Goal: Task Accomplishment & Management: Manage account settings

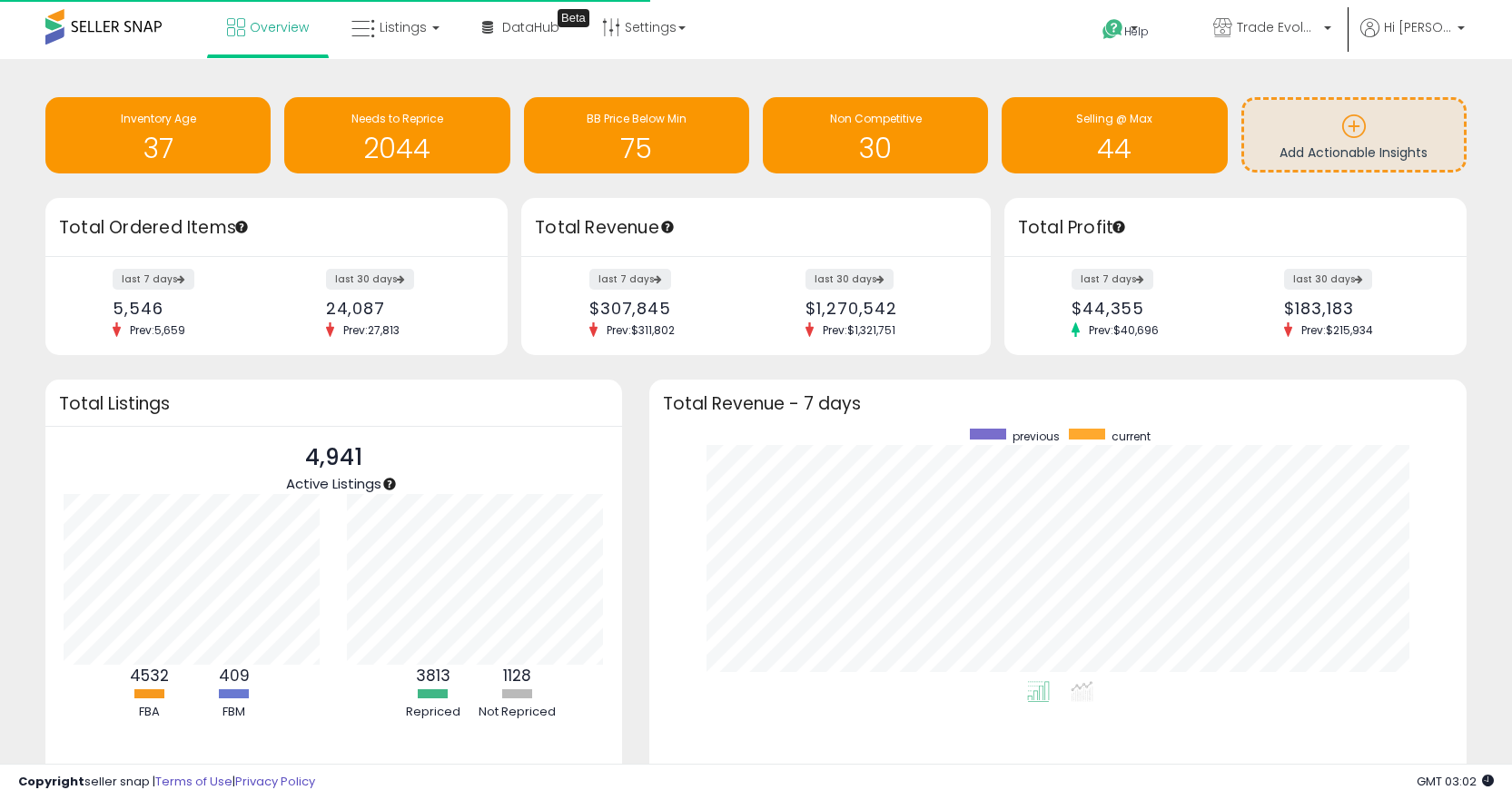
scroll to position [252, 782]
click at [357, 21] on icon at bounding box center [363, 29] width 24 height 24
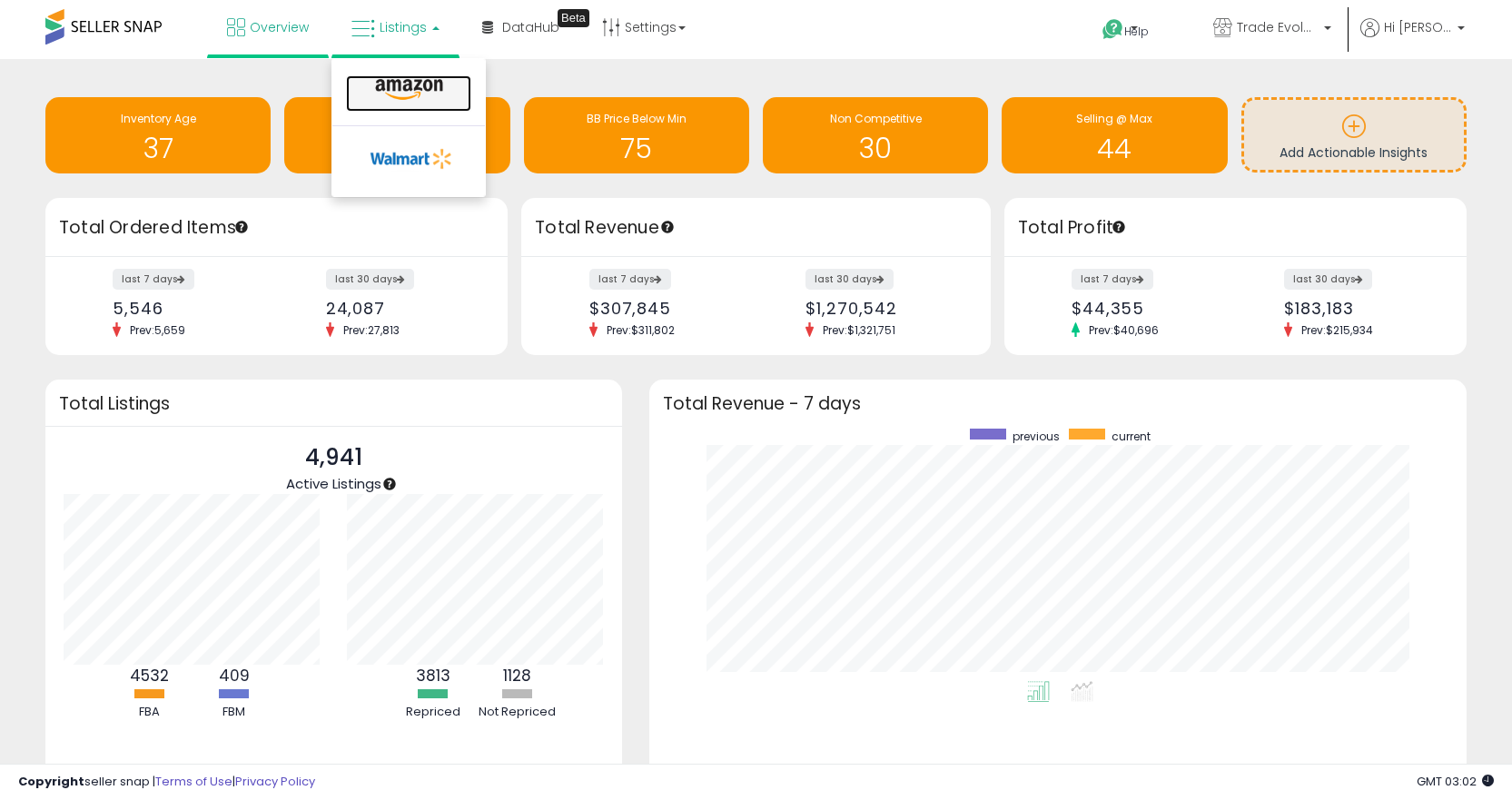
click at [373, 83] on icon at bounding box center [409, 90] width 79 height 24
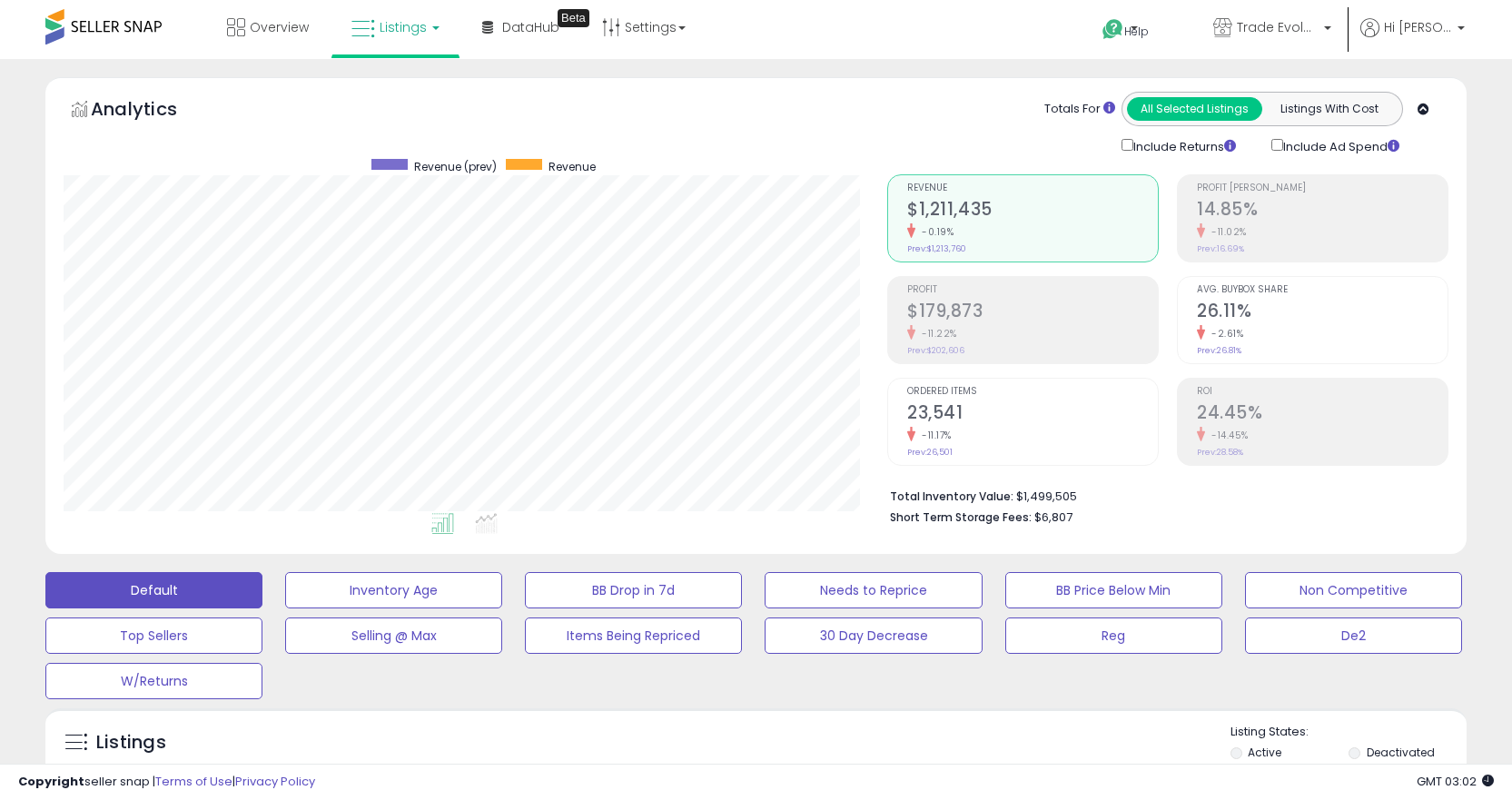
scroll to position [373, 824]
click at [1282, 32] on span "Trade Evolution US" at bounding box center [1278, 27] width 82 height 18
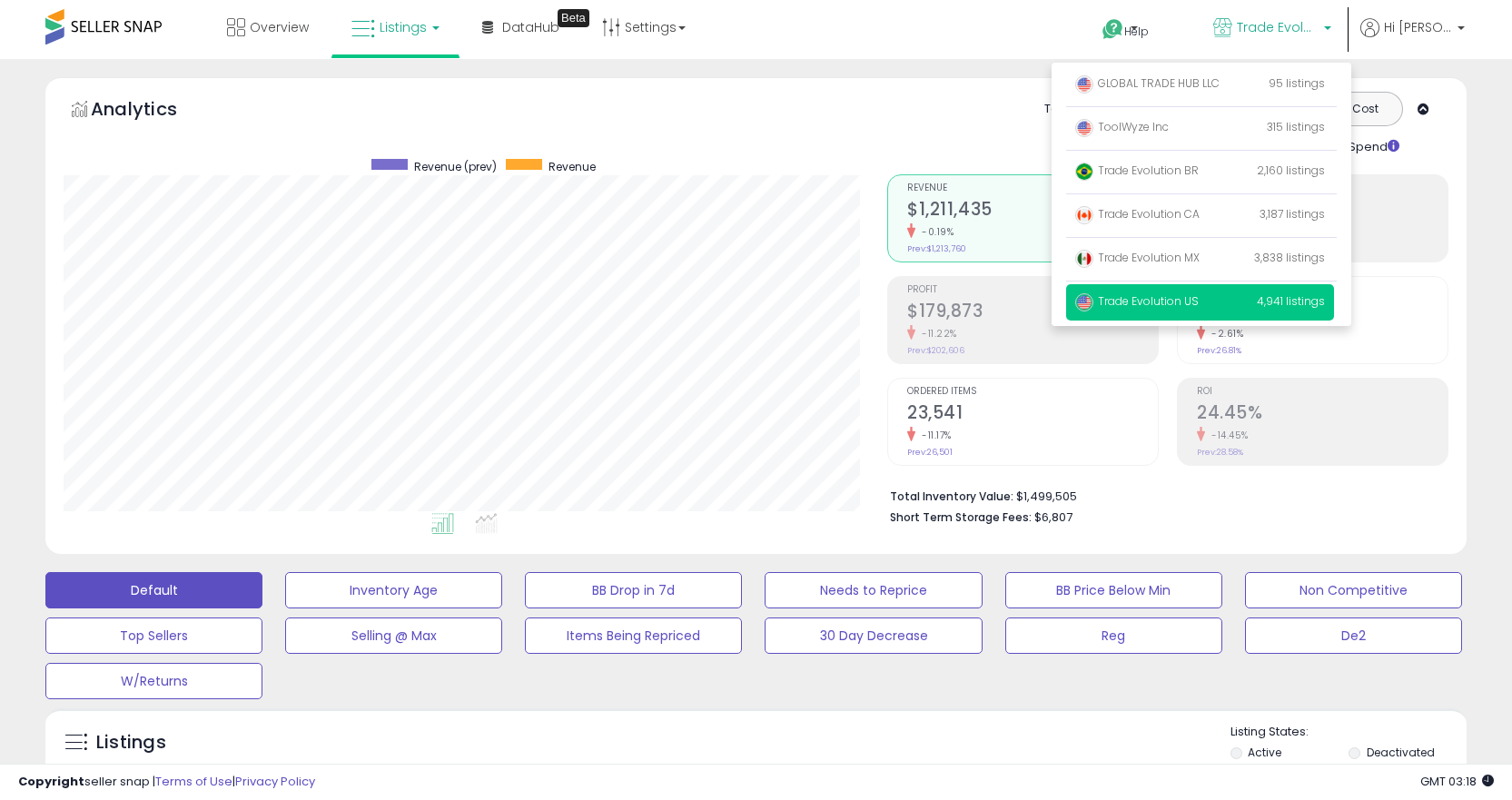
drag, startPoint x: 1166, startPoint y: 120, endPoint x: 344, endPoint y: 113, distance: 822.0
click at [1165, 120] on span "ToolWyze Inc" at bounding box center [1122, 127] width 94 height 15
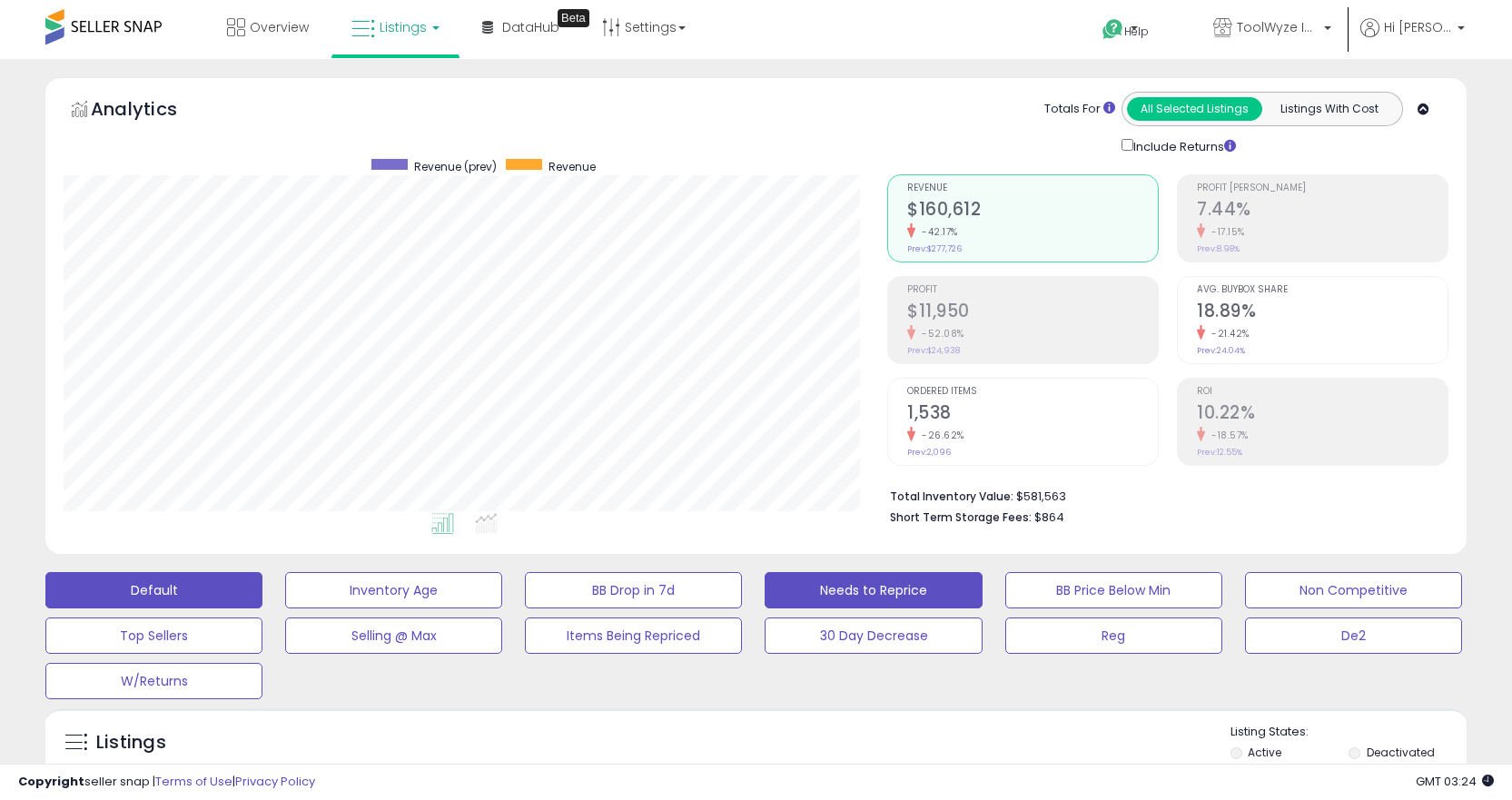
scroll to position [363, 0]
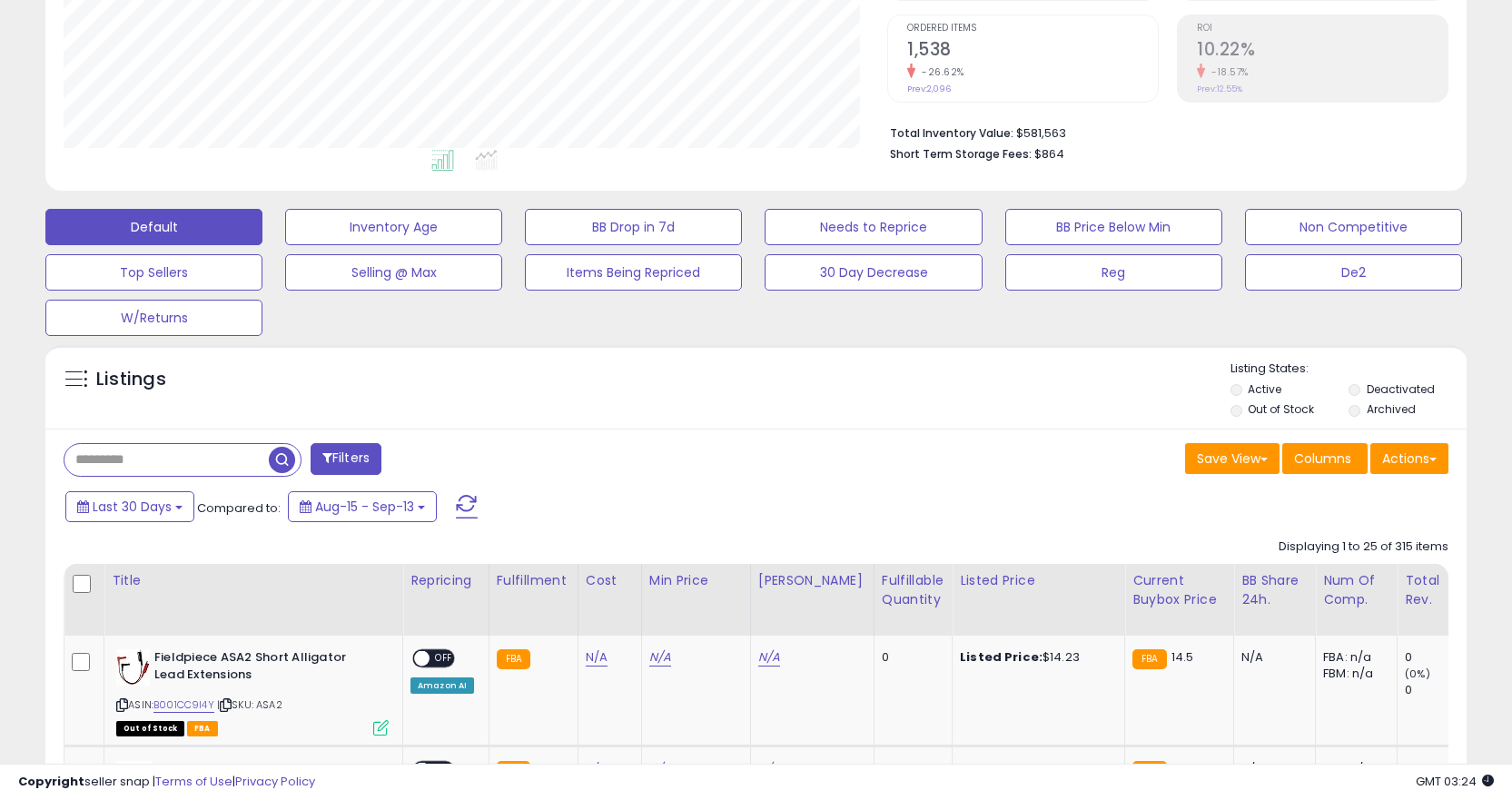
click at [212, 448] on input "text" at bounding box center [166, 460] width 205 height 32
click at [804, 492] on div "Last 30 Days Compared to: Aug-15 - Sep-13" at bounding box center [580, 508] width 1039 height 41
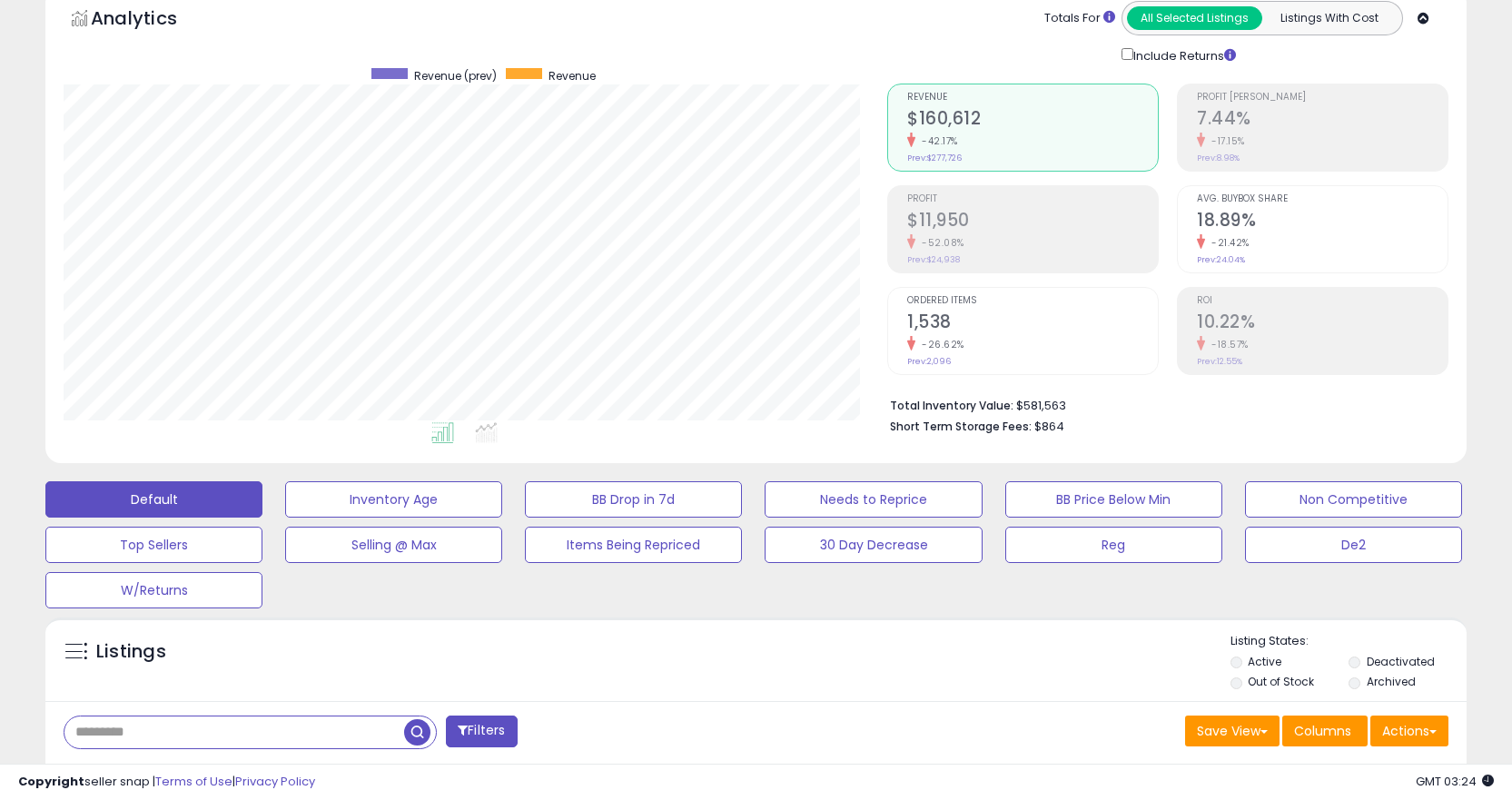
scroll to position [0, 0]
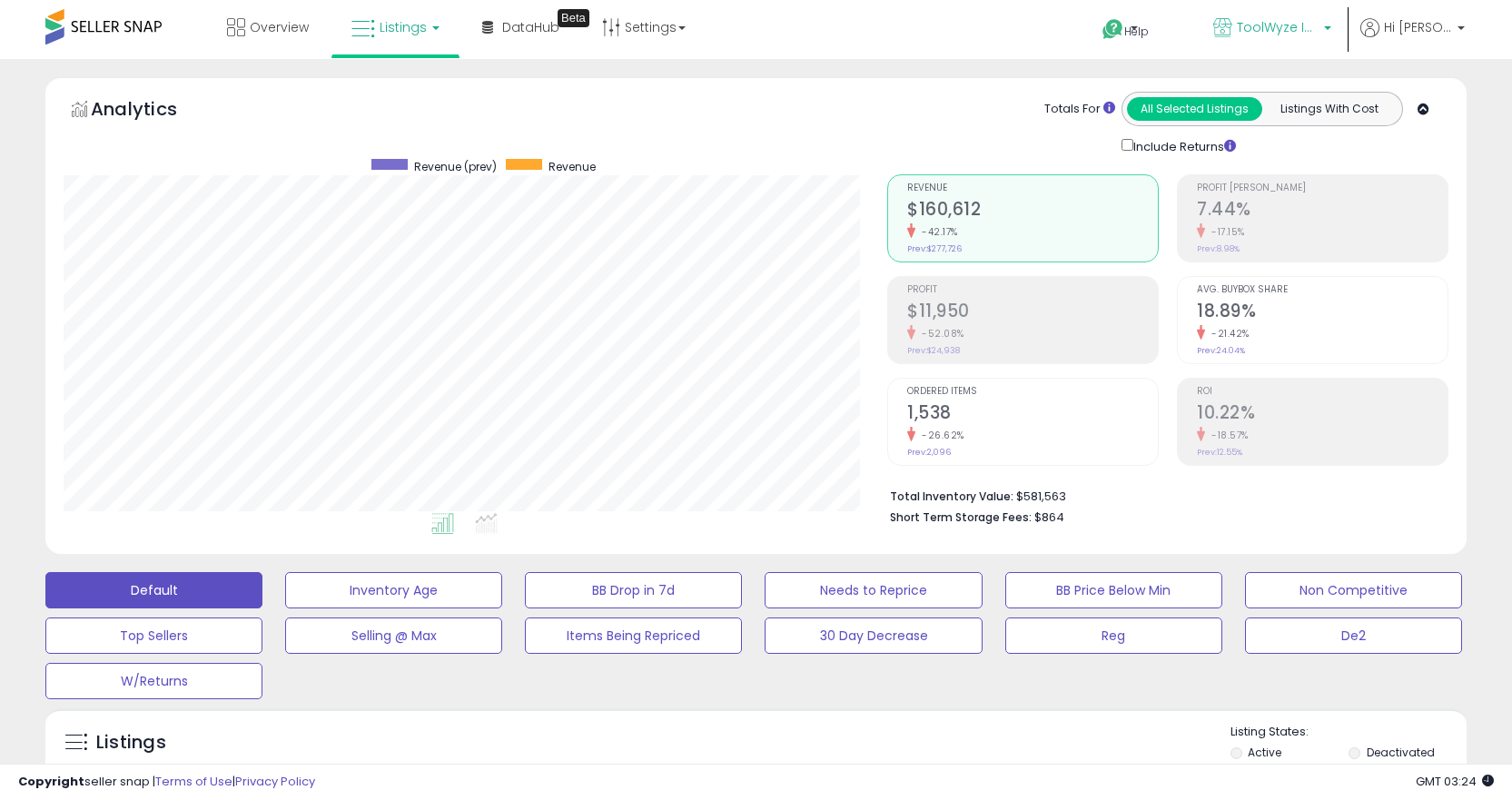
click at [1273, 42] on link "ToolWyze Inc" at bounding box center [1272, 30] width 145 height 59
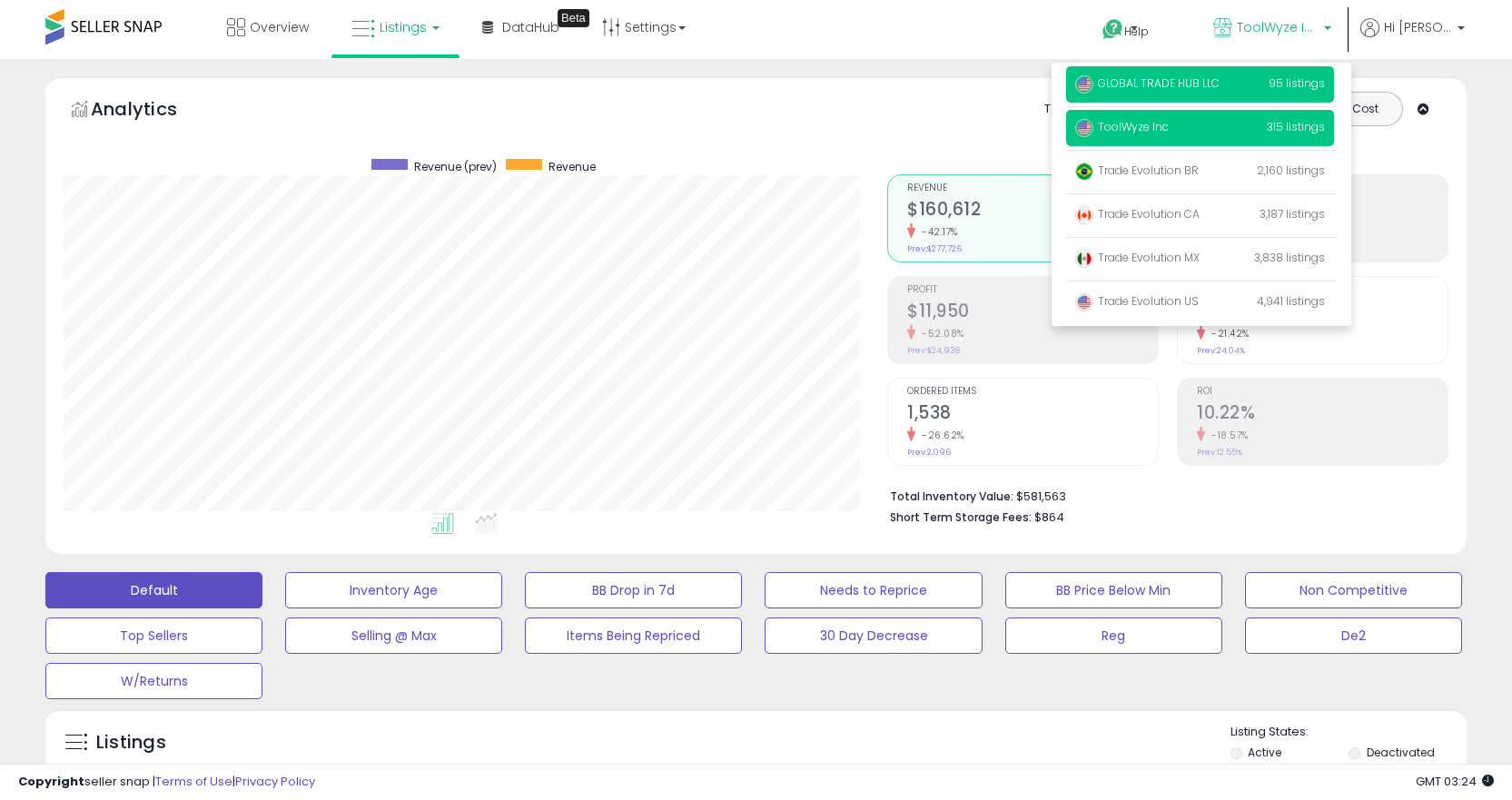
click at [1165, 93] on p "GLOBAL TRADE HUB LLC 95 listings" at bounding box center [1200, 84] width 268 height 36
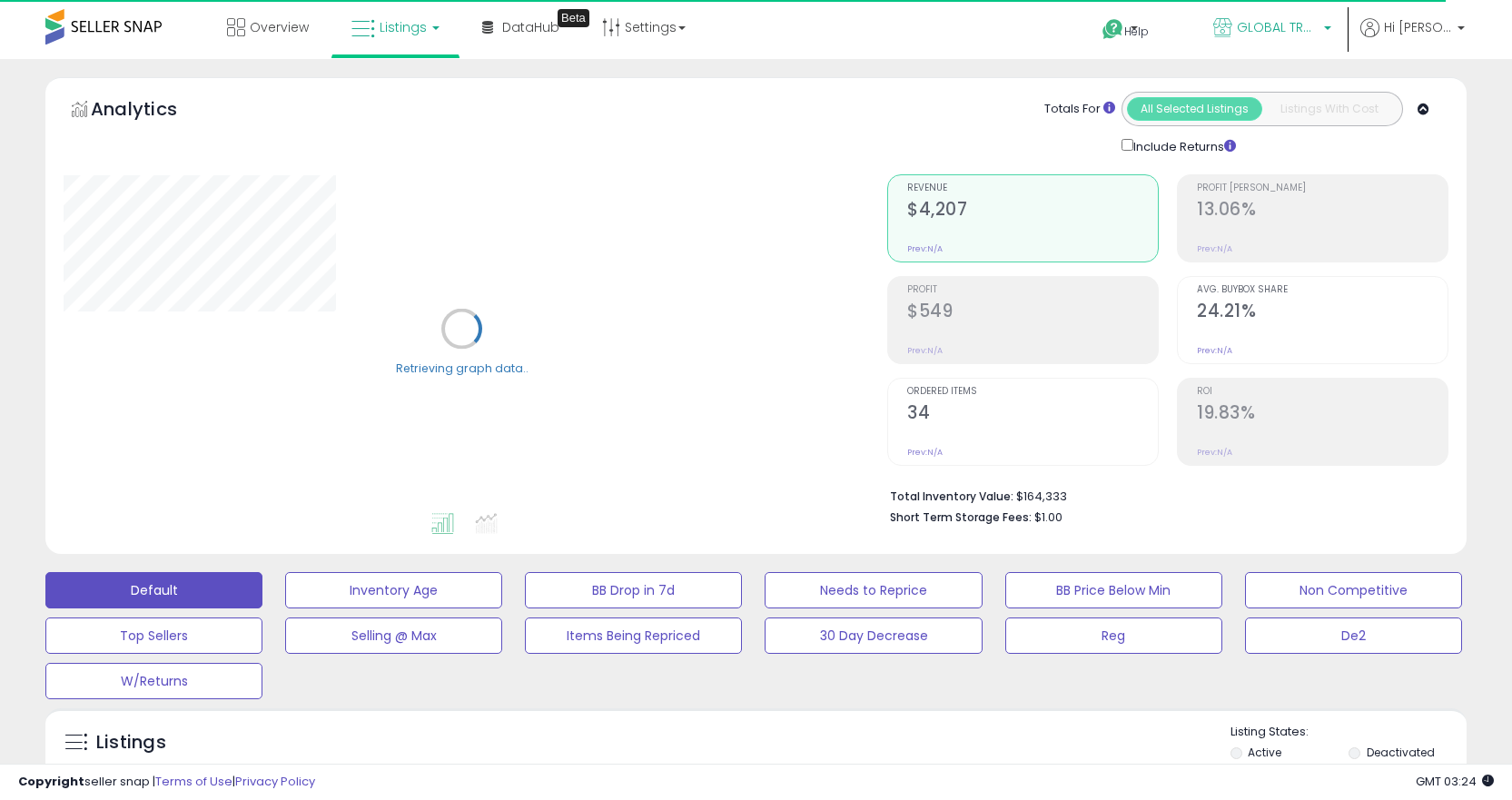
click at [1304, 33] on span "GLOBAL TRADE HUB LLC" at bounding box center [1278, 27] width 82 height 18
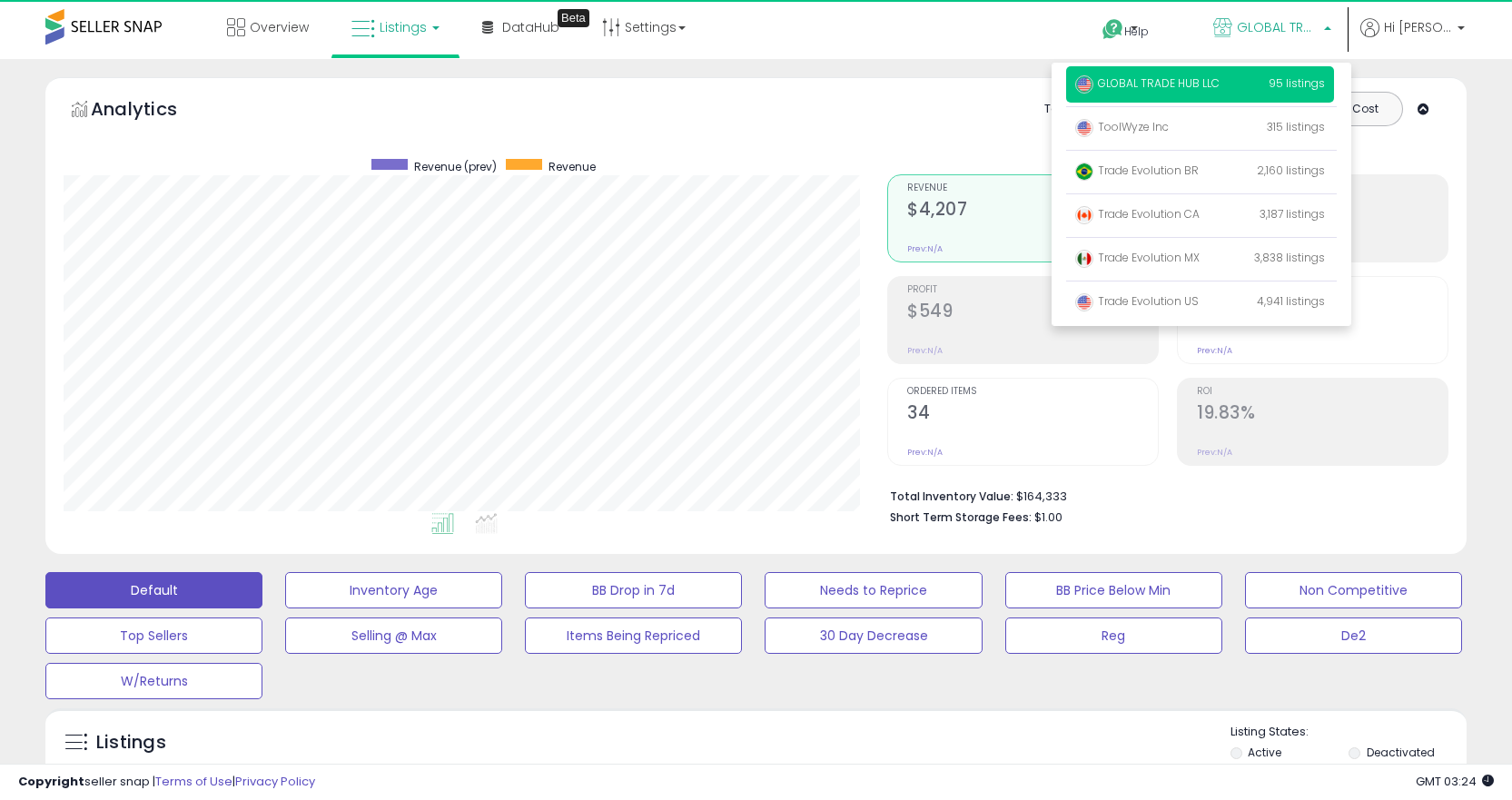
scroll to position [373, 824]
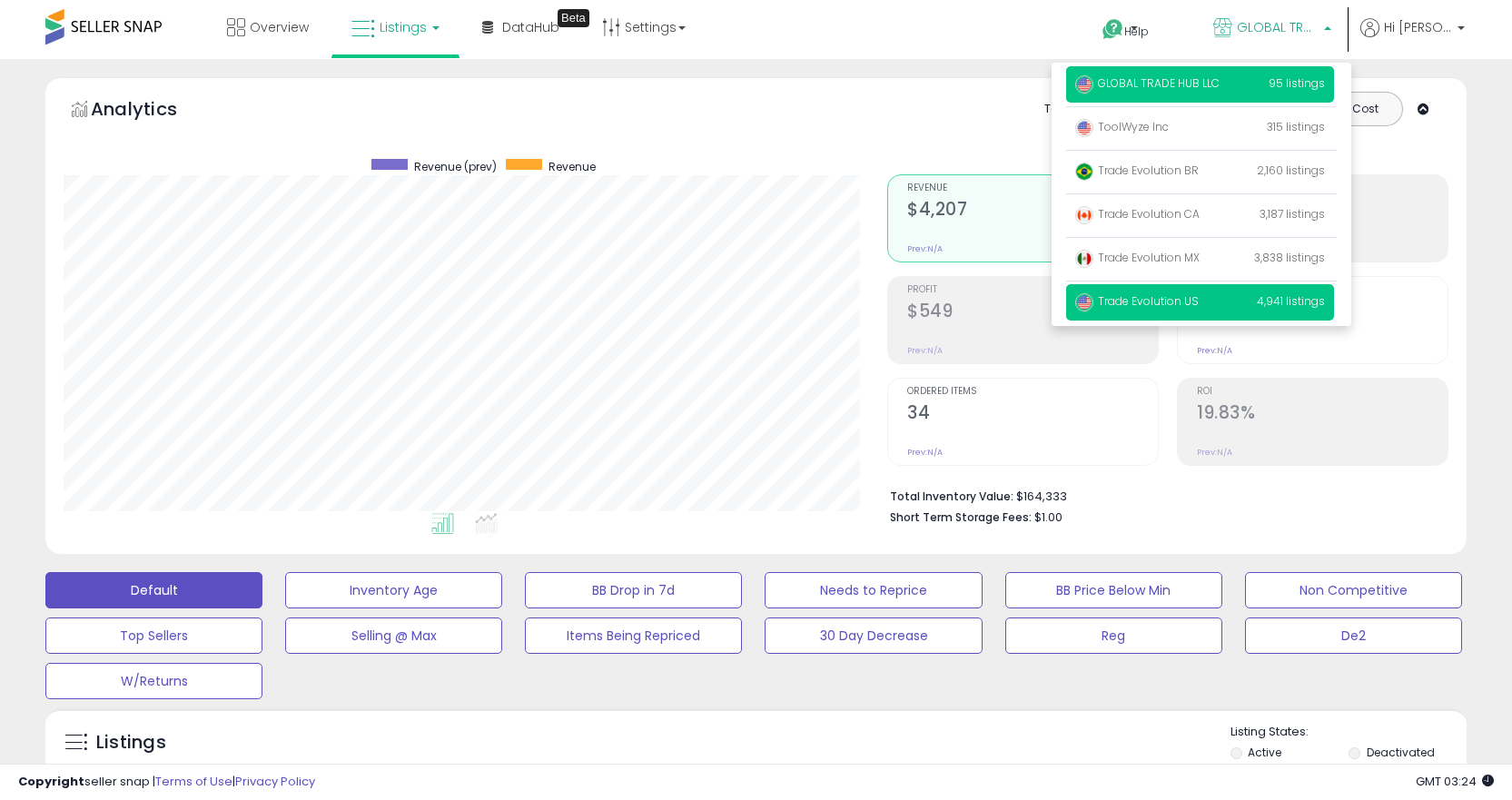
click at [1191, 301] on span "Trade Evolution US" at bounding box center [1136, 301] width 123 height 15
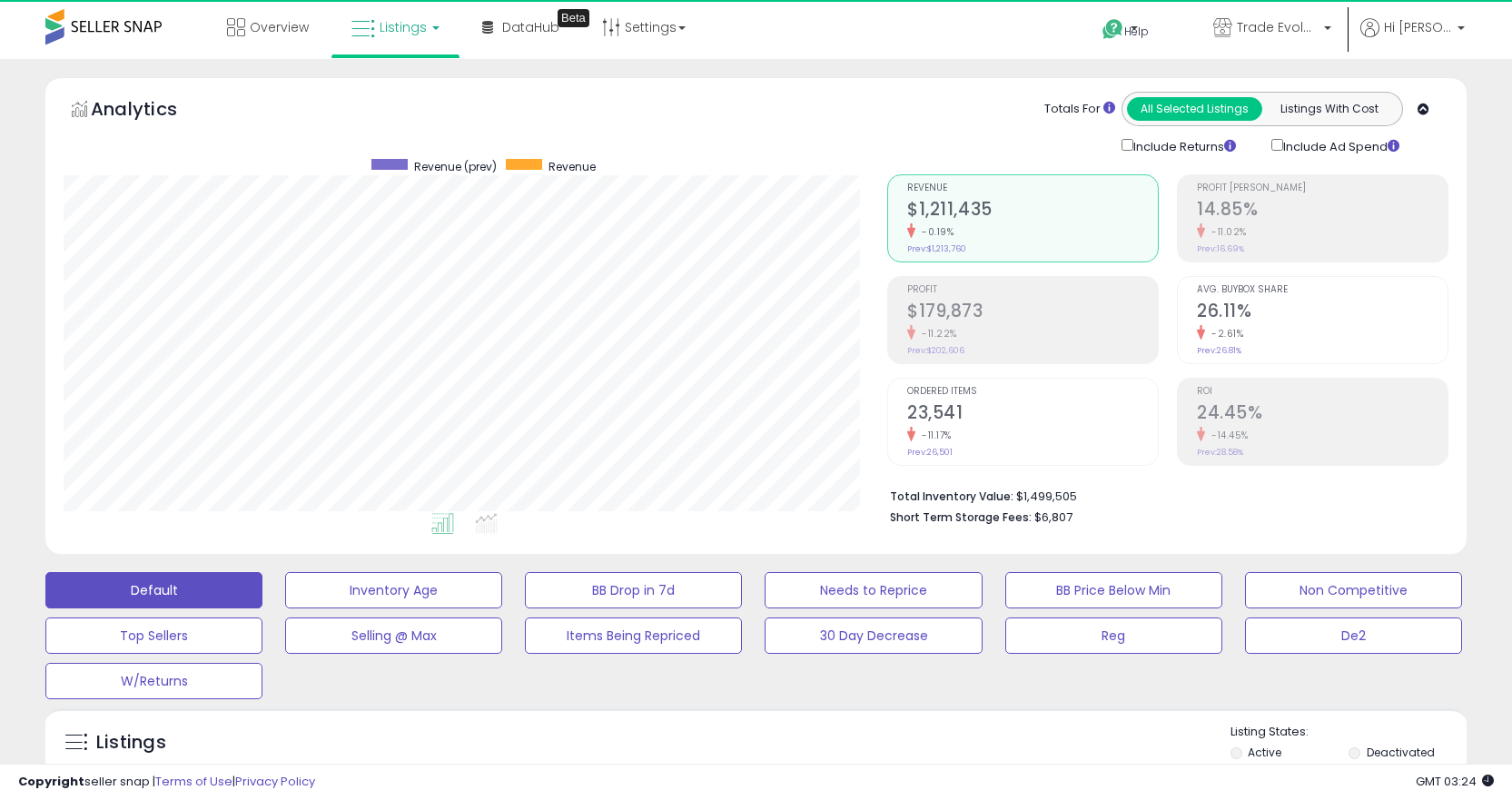
scroll to position [373, 824]
